Goal: Information Seeking & Learning: Learn about a topic

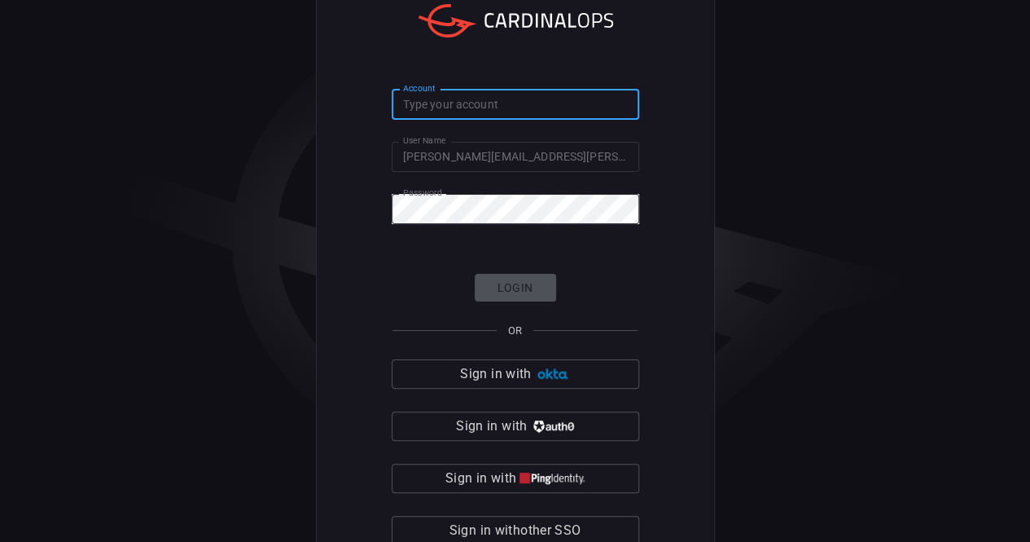
type input "[PERSON_NAME]"
click at [512, 280] on button "Login" at bounding box center [515, 288] width 81 height 29
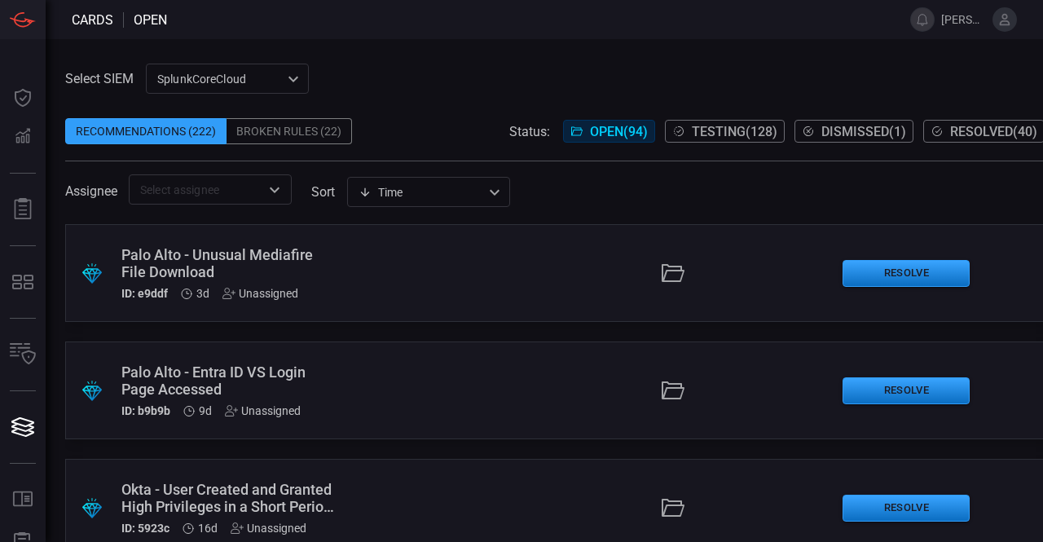
click at [692, 130] on span "Testing ( 128 )" at bounding box center [735, 131] width 86 height 15
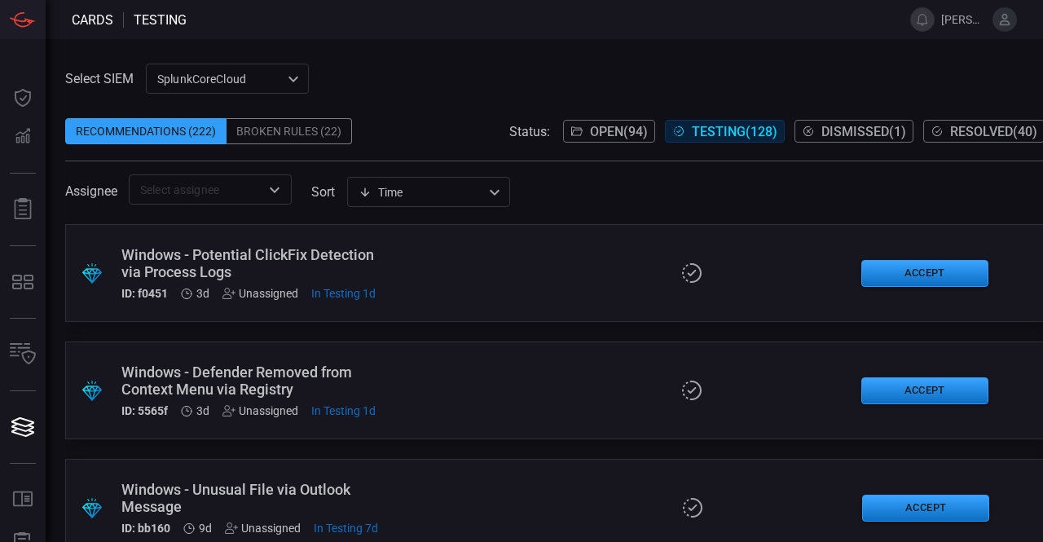
scroll to position [13372, 0]
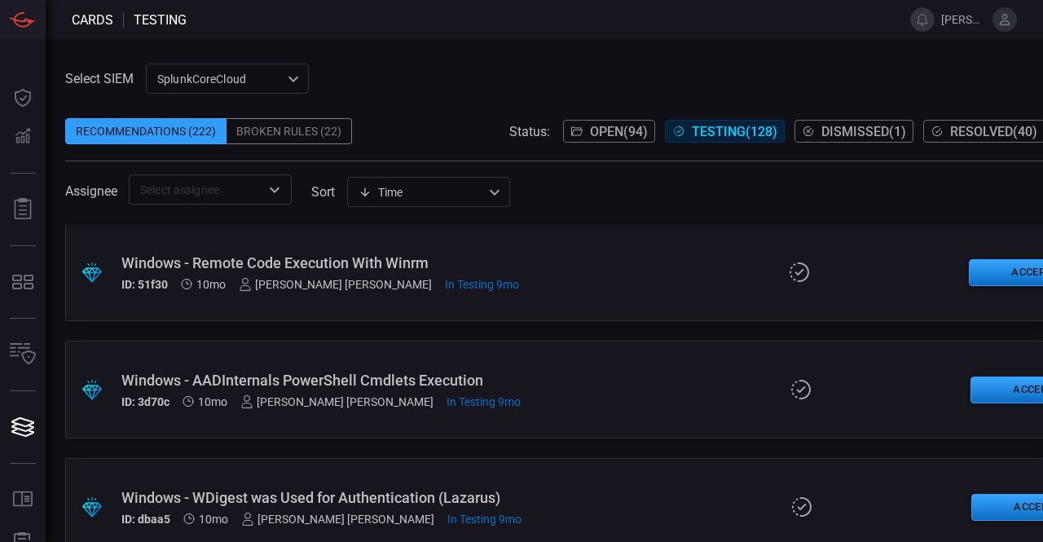
click at [471, 361] on div ".suggested_cards_icon{fill:url(#suggested_cards_icon);} Windows - AADInternals …" at bounding box center [554, 389] width 979 height 98
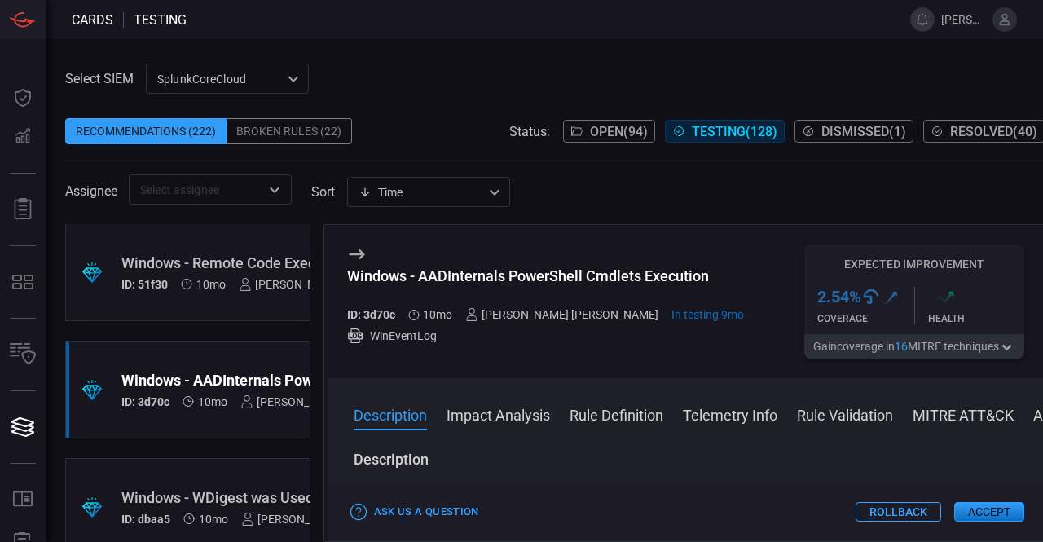
scroll to position [5053, 0]
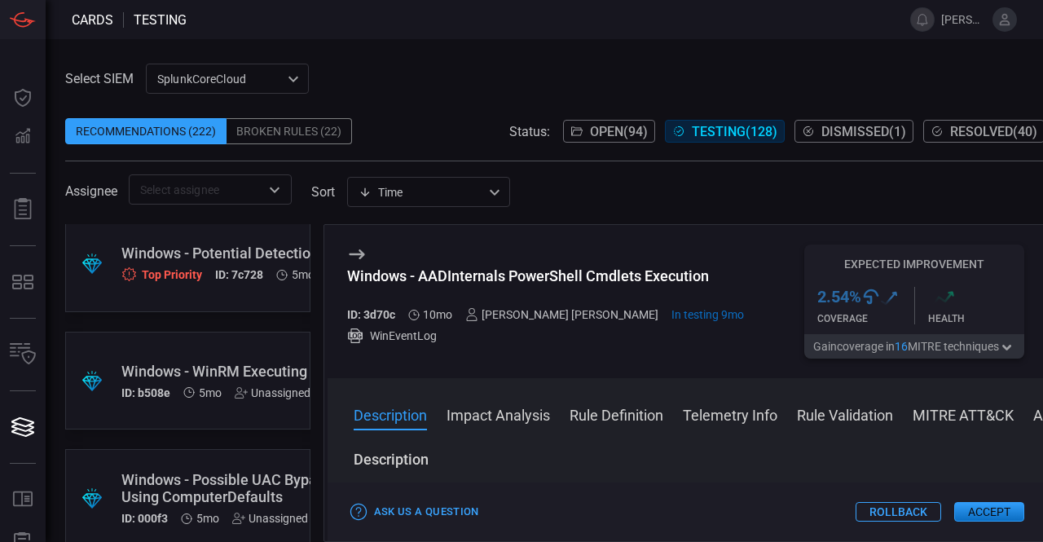
click at [263, 359] on div ".suggested_cards_icon{fill:url(#suggested_cards_icon);} Windows - WinRM Executi…" at bounding box center [187, 381] width 245 height 98
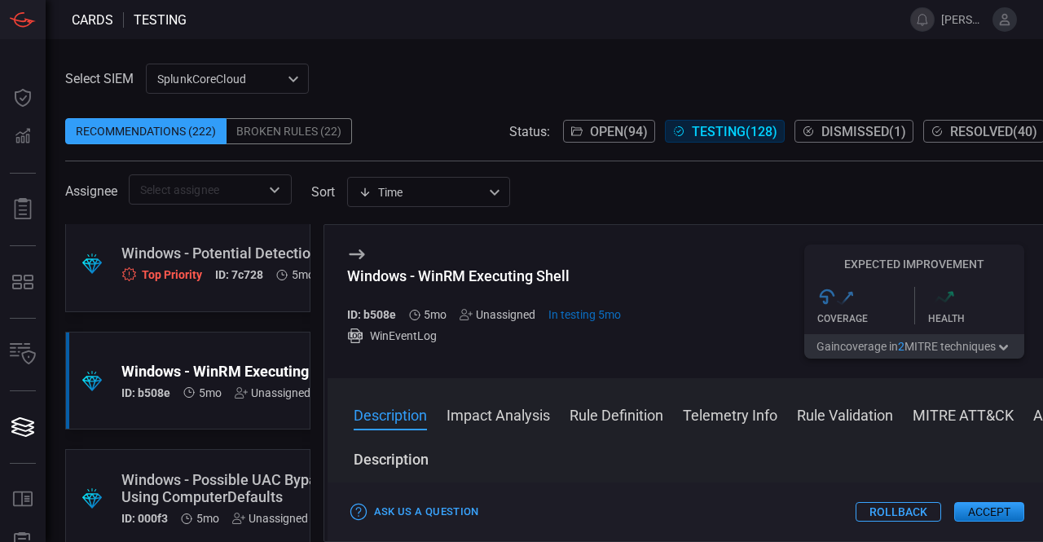
click at [495, 416] on button "Impact Analysis" at bounding box center [497, 414] width 103 height 20
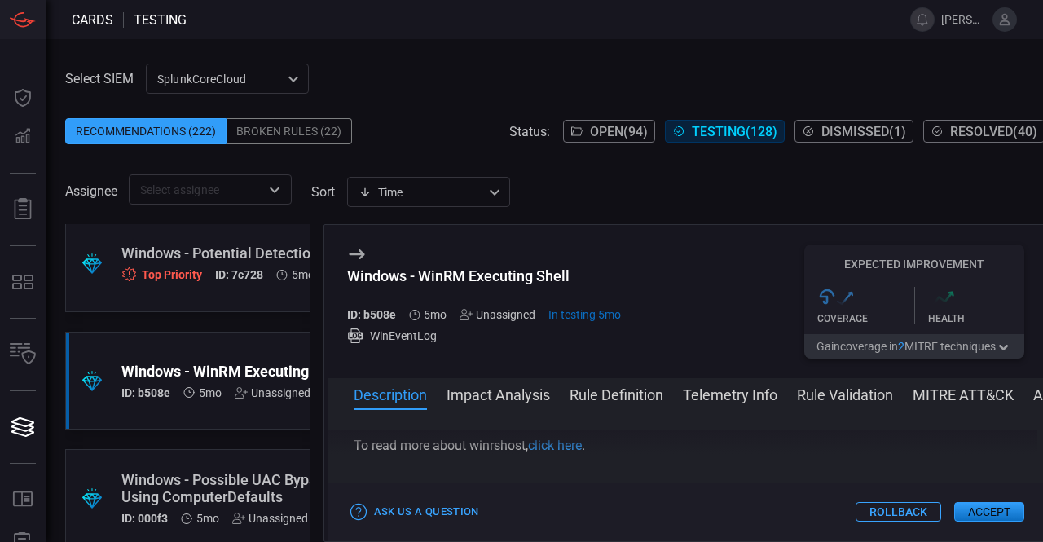
scroll to position [119, 0]
click at [569, 463] on link "click here" at bounding box center [555, 469] width 54 height 15
click at [360, 254] on icon at bounding box center [356, 254] width 15 height 10
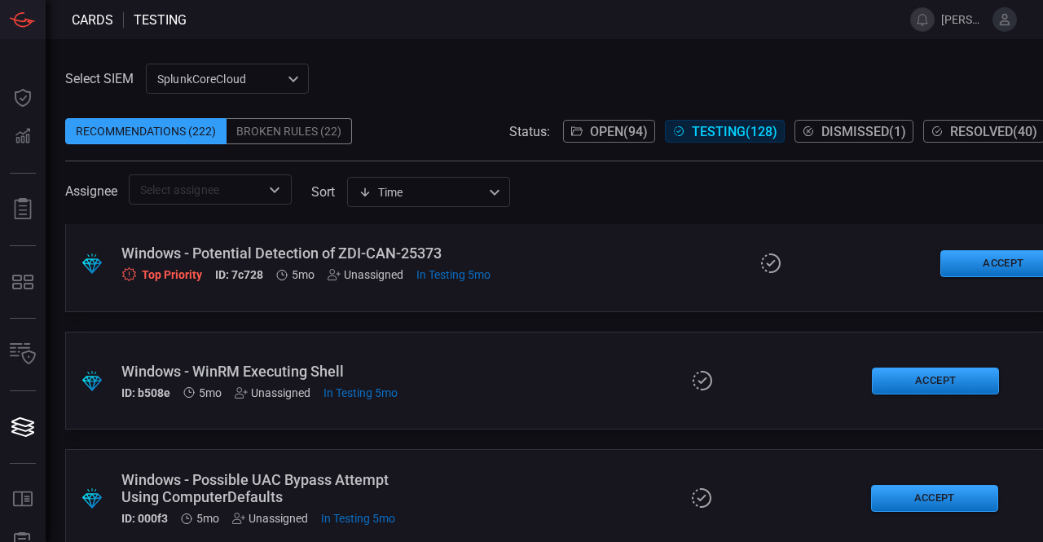
click at [501, 351] on div ".suggested_cards_icon{fill:url(#suggested_cards_icon);} Windows - WinRM Executi…" at bounding box center [554, 381] width 979 height 98
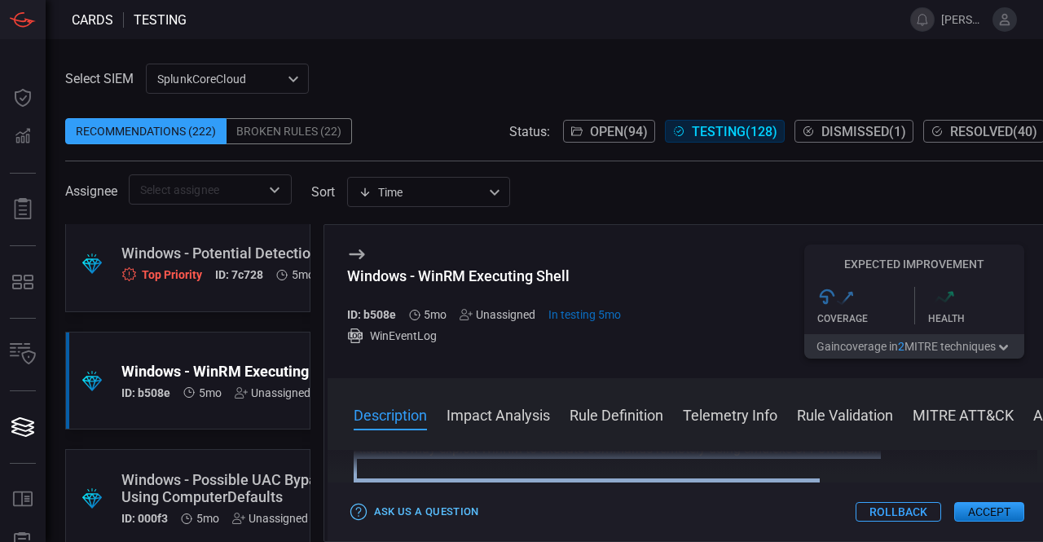
scroll to position [152, 0]
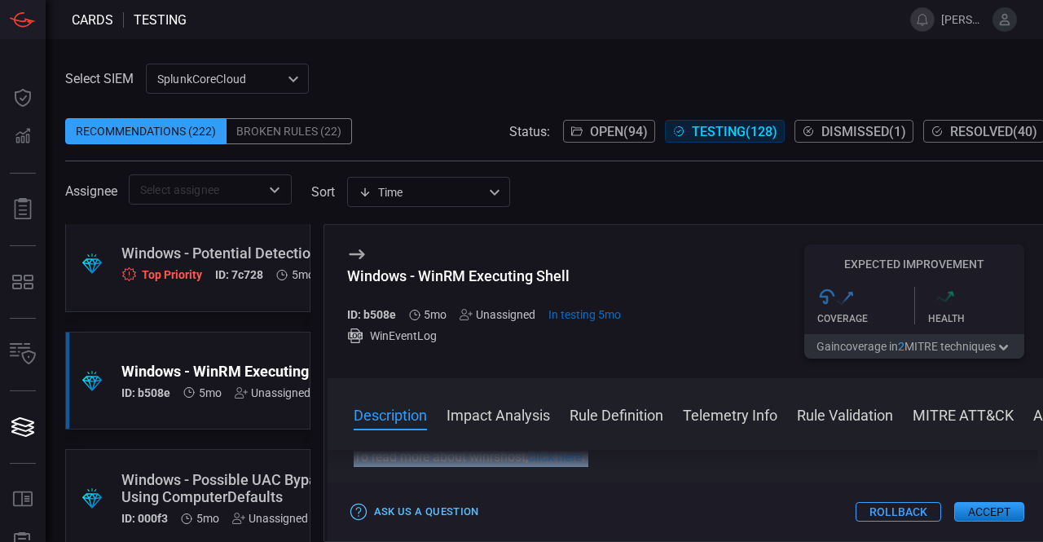
copy div "ription WinRM is a legitimate Windows service for remote management. Attackers …"
drag, startPoint x: 388, startPoint y: 460, endPoint x: 400, endPoint y: 501, distance: 42.5
click at [400, 501] on div "Windows - WinRM Executing Shell ID: b508e 5mo Unassigned In testing 5mo WinEven…" at bounding box center [684, 383] width 722 height 318
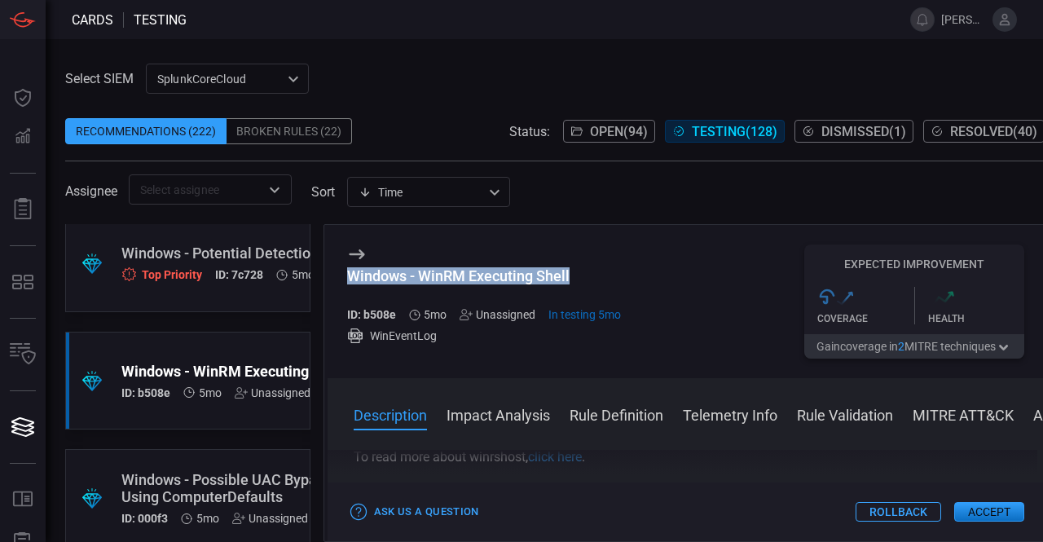
drag, startPoint x: 345, startPoint y: 271, endPoint x: 570, endPoint y: 274, distance: 224.8
click at [570, 274] on div "Windows - WinRM Executing Shell" at bounding box center [484, 275] width 274 height 17
copy div "Windows - WinRM Executing Shell"
